Goal: Transaction & Acquisition: Purchase product/service

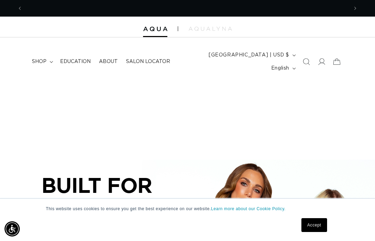
scroll to position [0, 325]
click at [50, 58] on summary "shop" at bounding box center [42, 61] width 28 height 15
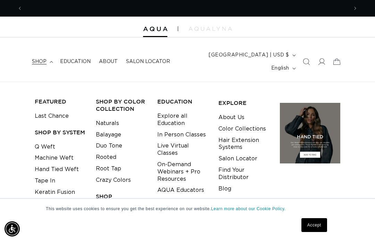
scroll to position [0, 651]
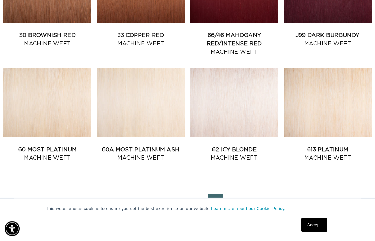
scroll to position [686, 0]
click at [178, 194] on link "2" at bounding box center [177, 201] width 15 height 15
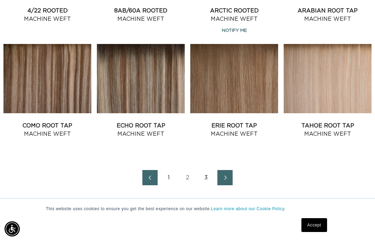
click at [223, 176] on icon "Next page" at bounding box center [225, 178] width 8 height 5
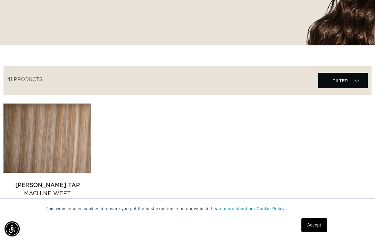
scroll to position [206, 0]
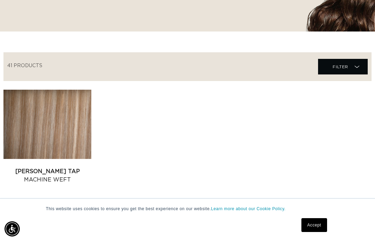
click at [202, 178] on ul "Victoria Root Tap - Machine Weft Victoria Root Tap Machine Weft" at bounding box center [187, 144] width 368 height 109
click at [178, 216] on link "1" at bounding box center [177, 223] width 15 height 15
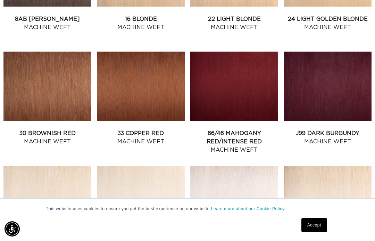
scroll to position [0, 651]
